Goal: Task Accomplishment & Management: Manage account settings

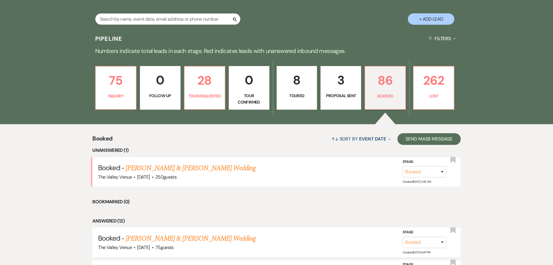
scroll to position [116, 0]
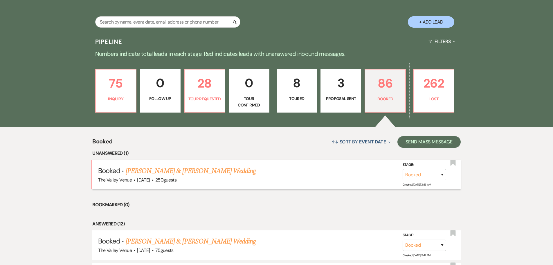
click at [205, 173] on link "[PERSON_NAME] & [PERSON_NAME] Wedding" at bounding box center [191, 171] width 130 height 10
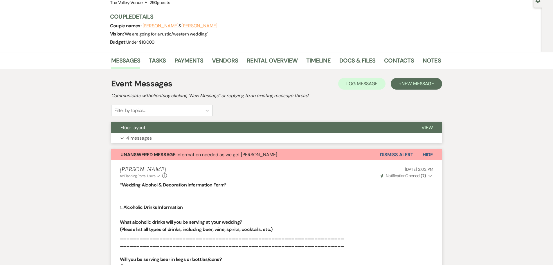
scroll to position [29, 0]
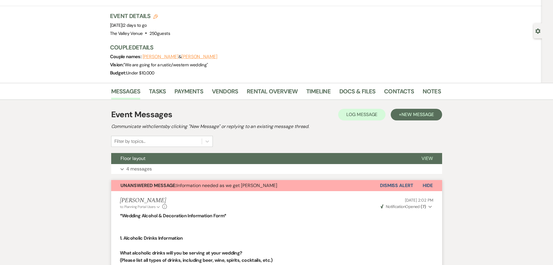
drag, startPoint x: 394, startPoint y: 185, endPoint x: 302, endPoint y: 123, distance: 110.7
click at [394, 184] on button "Dismiss Alert" at bounding box center [396, 185] width 33 height 11
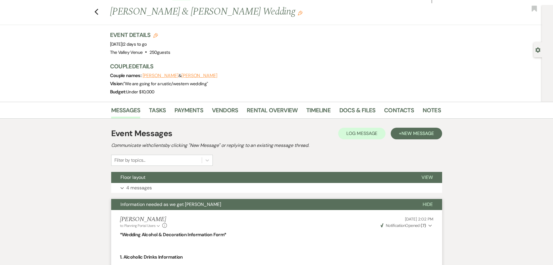
scroll to position [0, 0]
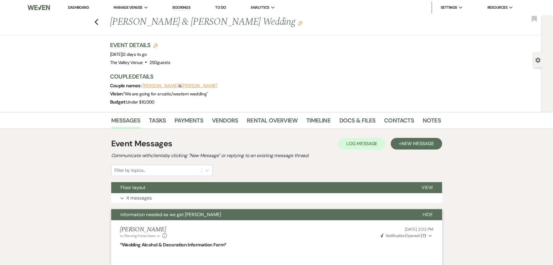
click at [81, 7] on link "Dashboard" at bounding box center [78, 7] width 21 height 5
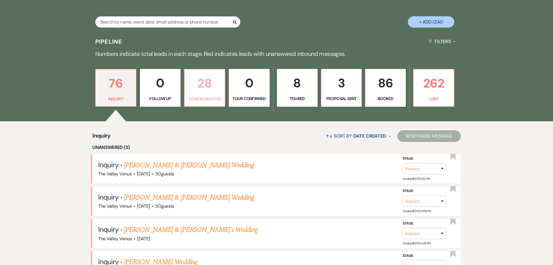
click at [201, 74] on p "28" at bounding box center [204, 82] width 33 height 19
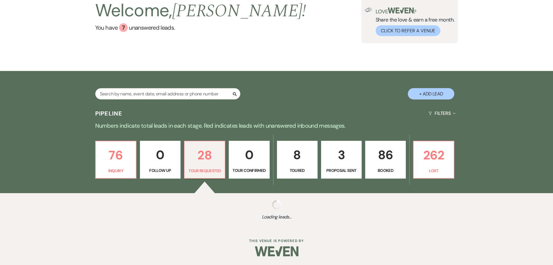
select select "2"
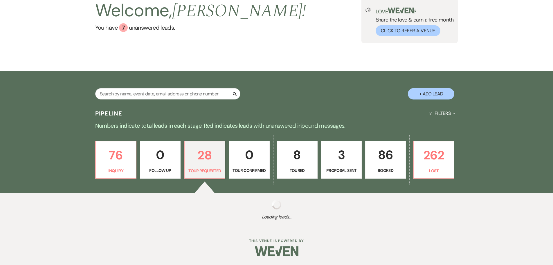
select select "2"
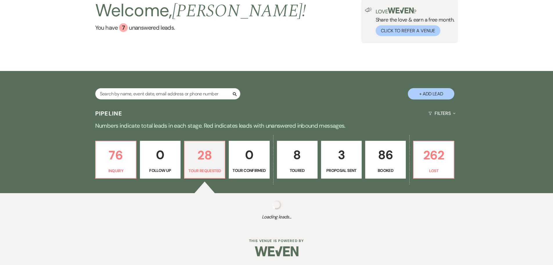
select select "2"
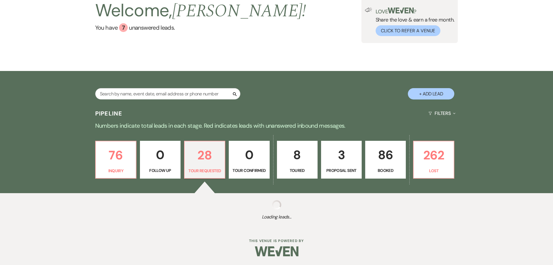
select select "2"
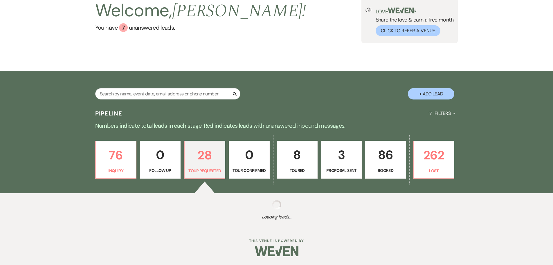
select select "2"
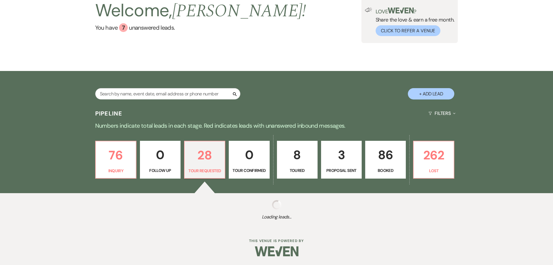
select select "2"
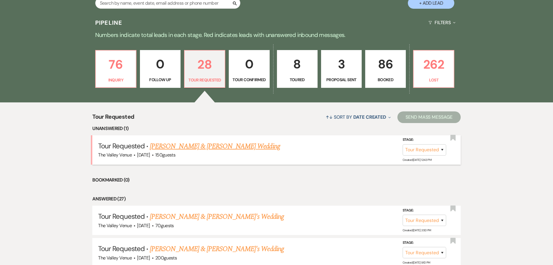
scroll to position [145, 0]
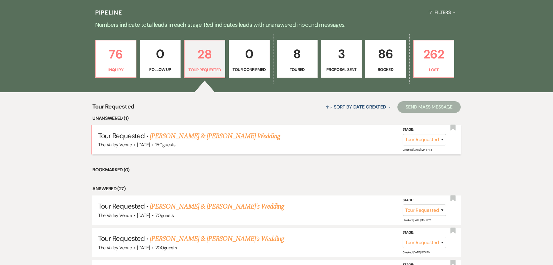
click at [235, 132] on link "[PERSON_NAME] & [PERSON_NAME] Wedding" at bounding box center [215, 136] width 130 height 10
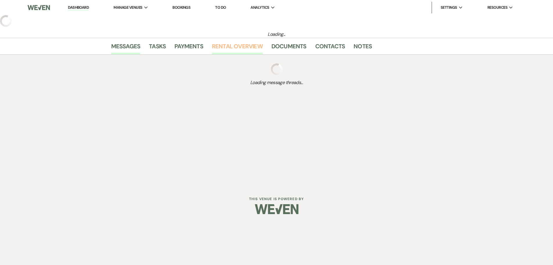
select select "2"
select select "1"
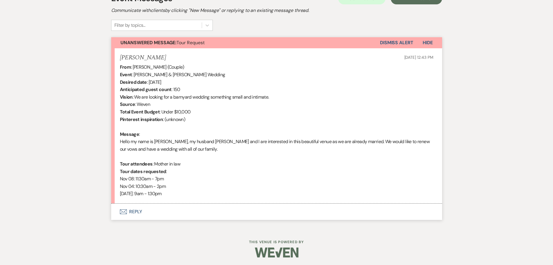
scroll to position [180, 0]
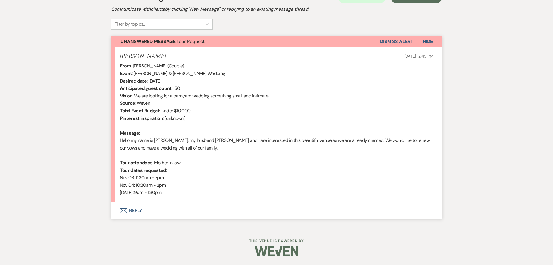
click at [140, 211] on button "Envelope Reply" at bounding box center [276, 210] width 331 height 16
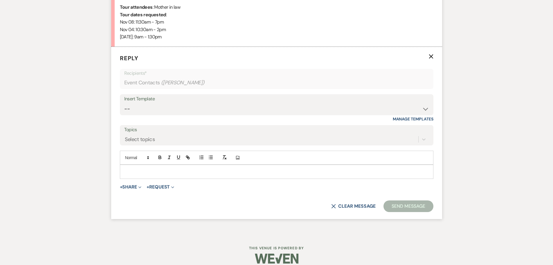
scroll to position [336, 0]
click at [224, 172] on p at bounding box center [277, 171] width 304 height 6
click at [165, 112] on select "-- Weven Planning Portal Introduction (Booked Events) Initial Inquiry Response …" at bounding box center [276, 108] width 305 height 11
select select "16"
click at [124, 103] on select "-- Weven Planning Portal Introduction (Booked Events) Initial Inquiry Response …" at bounding box center [276, 108] width 305 height 11
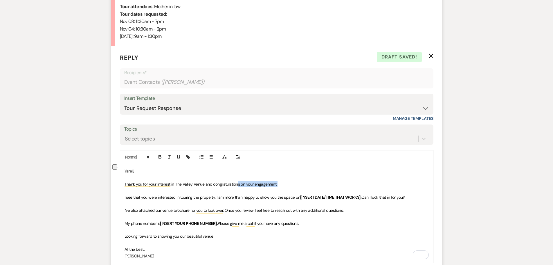
drag, startPoint x: 291, startPoint y: 185, endPoint x: 239, endPoint y: 183, distance: 52.0
click at [239, 183] on p "Thank you for your interest in The Valley Venue and congratulations on your eng…" at bounding box center [277, 184] width 304 height 6
drag, startPoint x: 302, startPoint y: 197, endPoint x: 362, endPoint y: 198, distance: 60.7
click at [362, 198] on strong "[INSERT DATE/TIME THAT WORKS]." at bounding box center [330, 196] width 61 height 5
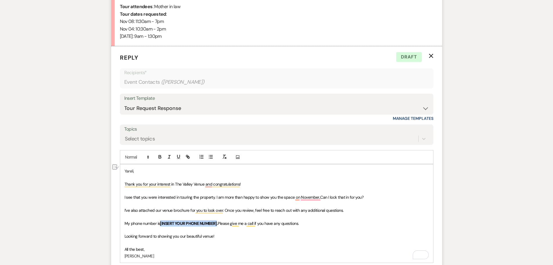
drag, startPoint x: 218, startPoint y: 221, endPoint x: 161, endPoint y: 224, distance: 56.7
click at [161, 224] on strong "[INSERT YOUR PHONE NUMBER]." at bounding box center [189, 222] width 58 height 5
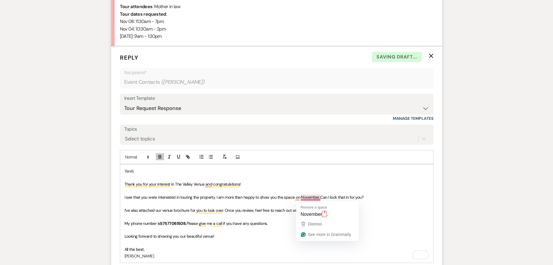
click at [319, 196] on span "I see that you were interested in touring the property. I am more than happy to…" at bounding box center [222, 196] width 195 height 5
drag, startPoint x: 319, startPoint y: 196, endPoint x: 295, endPoint y: 198, distance: 23.9
click at [295, 198] on span "I see that you were interested in touring the property. I am more than happy to…" at bounding box center [222, 196] width 195 height 5
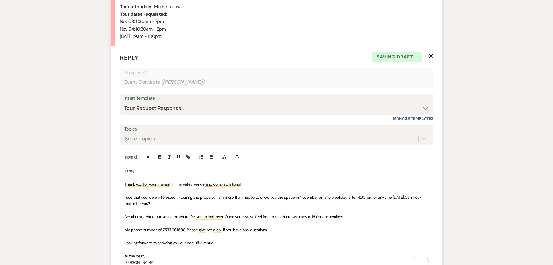
click at [356, 215] on p "I’ve also attached our venue brochure for you to look over. Once you review, fe…" at bounding box center [277, 216] width 304 height 6
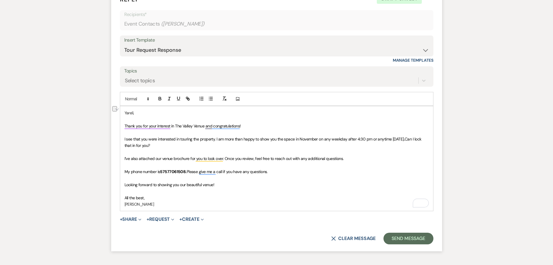
drag, startPoint x: 335, startPoint y: 160, endPoint x: 121, endPoint y: 159, distance: 214.1
click at [121, 159] on div "Event Messages Log Log Message + New Message Communicate with clients by clicki…" at bounding box center [276, 17] width 331 height 486
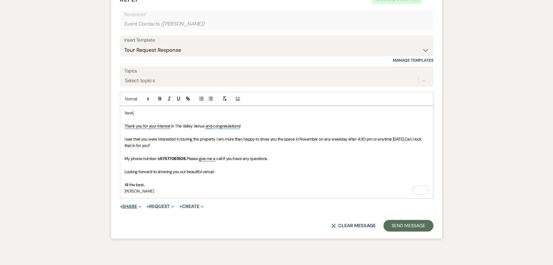
click at [128, 206] on button "+ Share Expand" at bounding box center [131, 206] width 22 height 5
click at [377, 198] on form "Reply X Saving draft... Recipients* Event Contacts ( [PERSON_NAME] ) Insert Tem…" at bounding box center [276, 113] width 331 height 250
click at [407, 228] on button "Send Message" at bounding box center [409, 226] width 50 height 12
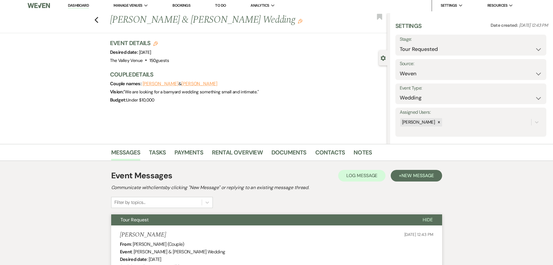
scroll to position [0, 0]
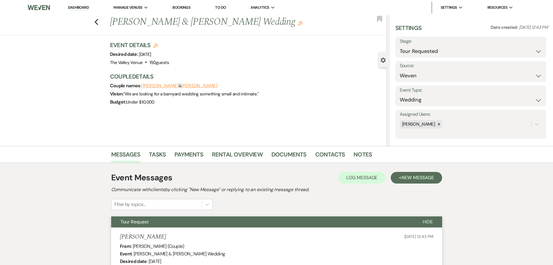
click at [72, 10] on link "Dashboard" at bounding box center [78, 8] width 21 height 6
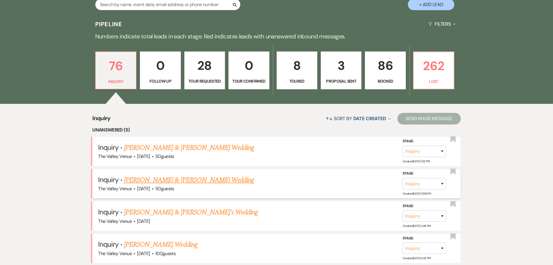
scroll to position [145, 0]
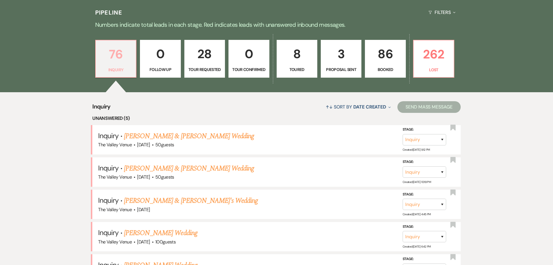
click at [123, 70] on p "Inquiry" at bounding box center [115, 70] width 33 height 6
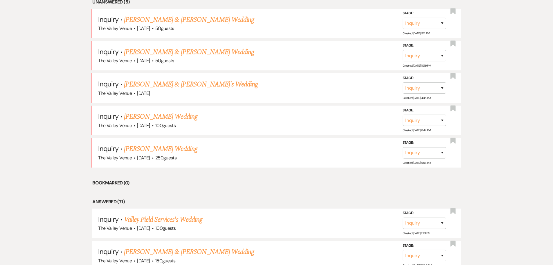
scroll to position [116, 0]
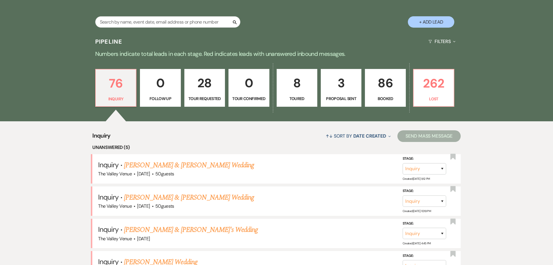
click at [342, 79] on p "3" at bounding box center [341, 82] width 33 height 19
select select "6"
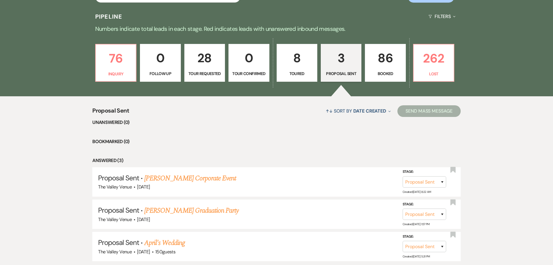
scroll to position [98, 0]
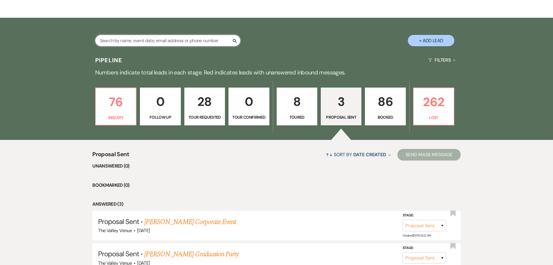
click at [156, 43] on input "text" at bounding box center [167, 40] width 145 height 11
type input "[PERSON_NAME]"
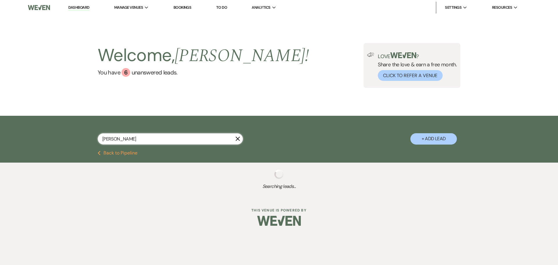
select select "8"
select select "5"
select select "8"
select select "5"
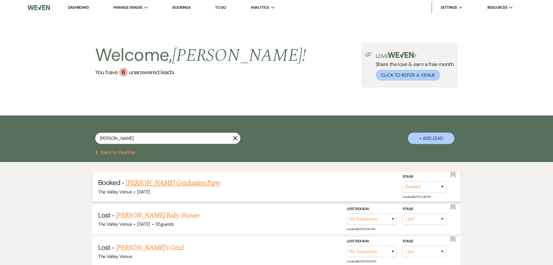
click at [191, 182] on link "[PERSON_NAME] Graduation Party" at bounding box center [173, 182] width 94 height 10
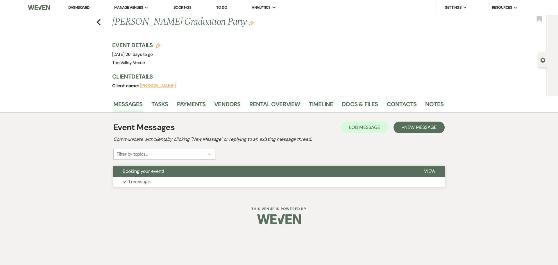
click at [144, 180] on p "1 message" at bounding box center [139, 182] width 22 height 8
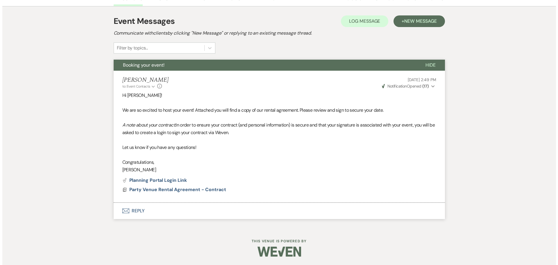
scroll to position [106, 0]
click at [187, 189] on span "Party Venue Rental Agreement - Contract" at bounding box center [175, 189] width 97 height 6
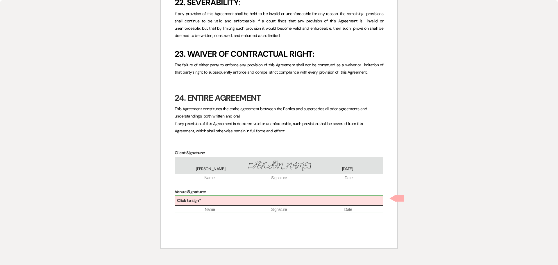
scroll to position [1827, 0]
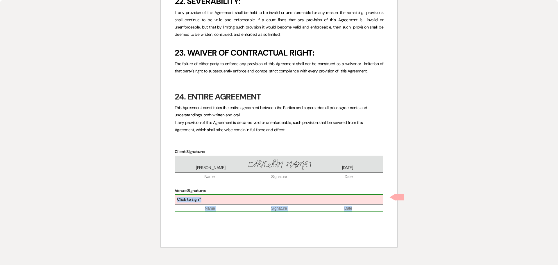
click at [209, 199] on div "Click to sign*" at bounding box center [278, 200] width 207 height 10
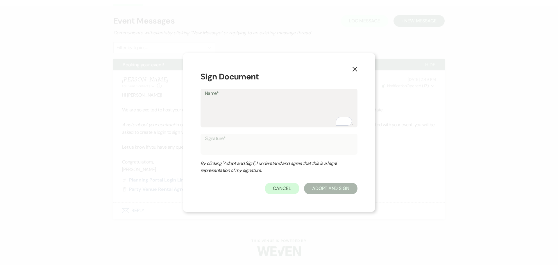
type textarea "D"
type input "D"
type textarea "Da"
type input "Da"
type textarea "[PERSON_NAME]"
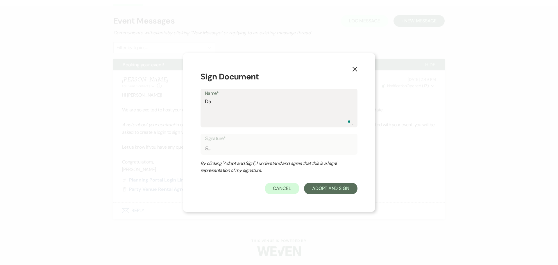
type input "[PERSON_NAME]"
type textarea "[PERSON_NAME]"
type input "[PERSON_NAME]"
type textarea "Danel"
type input "Danel"
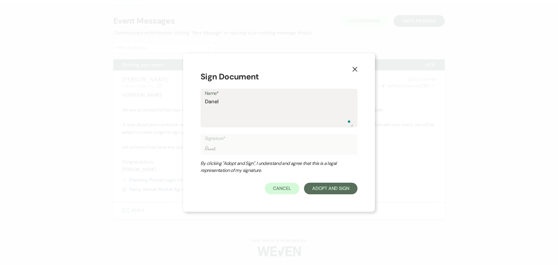
type textarea "[PERSON_NAME]"
type input "[PERSON_NAME]"
type textarea "[PERSON_NAME]"
type input "[PERSON_NAME]"
type textarea "[PERSON_NAME]"
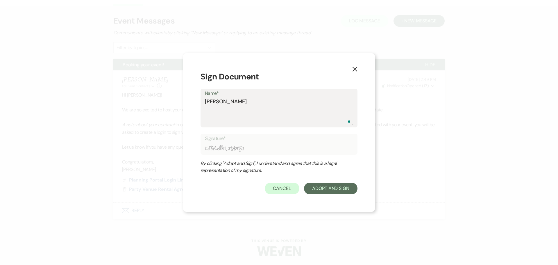
type input "[PERSON_NAME]"
type textarea "[PERSON_NAME]"
type input "[PERSON_NAME]"
type textarea "[PERSON_NAME]"
type input "[PERSON_NAME]"
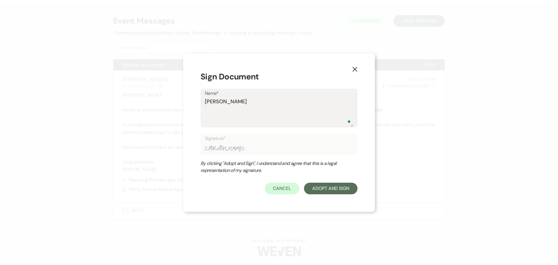
type textarea "[PERSON_NAME] Mid"
type input "[PERSON_NAME] Mid"
type textarea "[PERSON_NAME] Midd"
type input "[PERSON_NAME] Midd"
type textarea "[PERSON_NAME]"
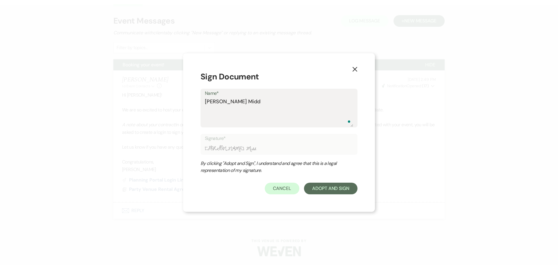
type input "[PERSON_NAME]"
type textarea "[PERSON_NAME] Middle"
type input "[PERSON_NAME] Middle"
type textarea "[PERSON_NAME]"
type input "[PERSON_NAME]"
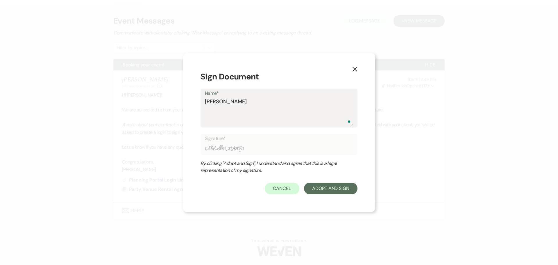
type textarea "[PERSON_NAME] Middleto"
type input "[PERSON_NAME] Middleto"
type textarea "[PERSON_NAME]"
type input "[PERSON_NAME]"
type textarea "[PERSON_NAME]"
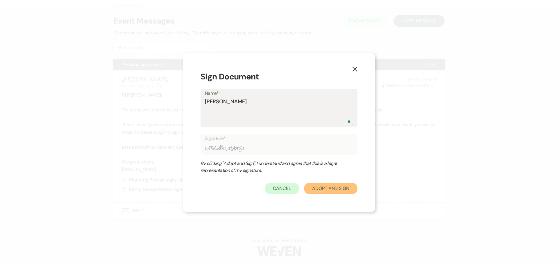
click at [339, 186] on button "Adopt And Sign" at bounding box center [330, 188] width 53 height 12
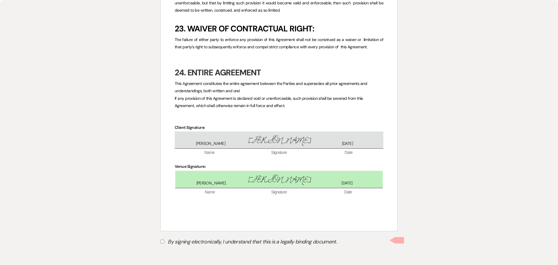
scroll to position [1851, 0]
click at [162, 240] on input "By signing electronically, I understand that this is a legally binding document." at bounding box center [162, 241] width 4 height 4
checkbox input "true"
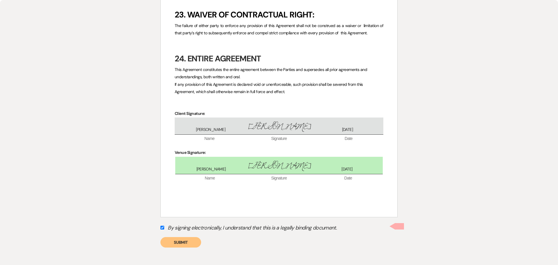
click at [189, 242] on button "Submit" at bounding box center [180, 242] width 41 height 10
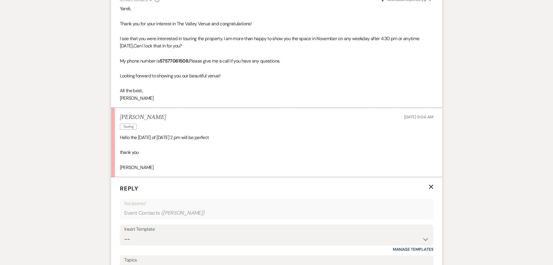
scroll to position [484, 0]
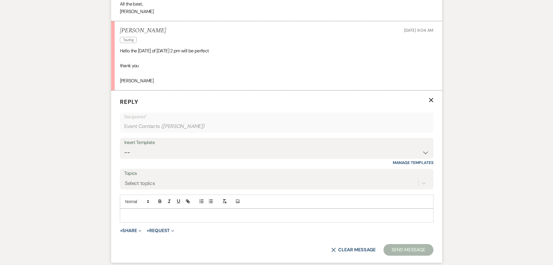
click at [162, 214] on p at bounding box center [277, 215] width 304 height 6
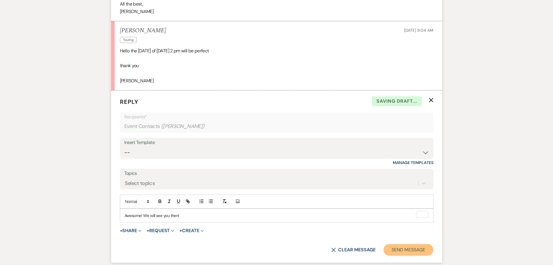
click at [417, 251] on button "Send Message" at bounding box center [409, 250] width 50 height 12
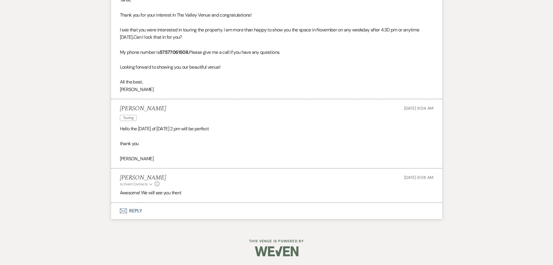
scroll to position [407, 0]
